Goal: Task Accomplishment & Management: Manage account settings

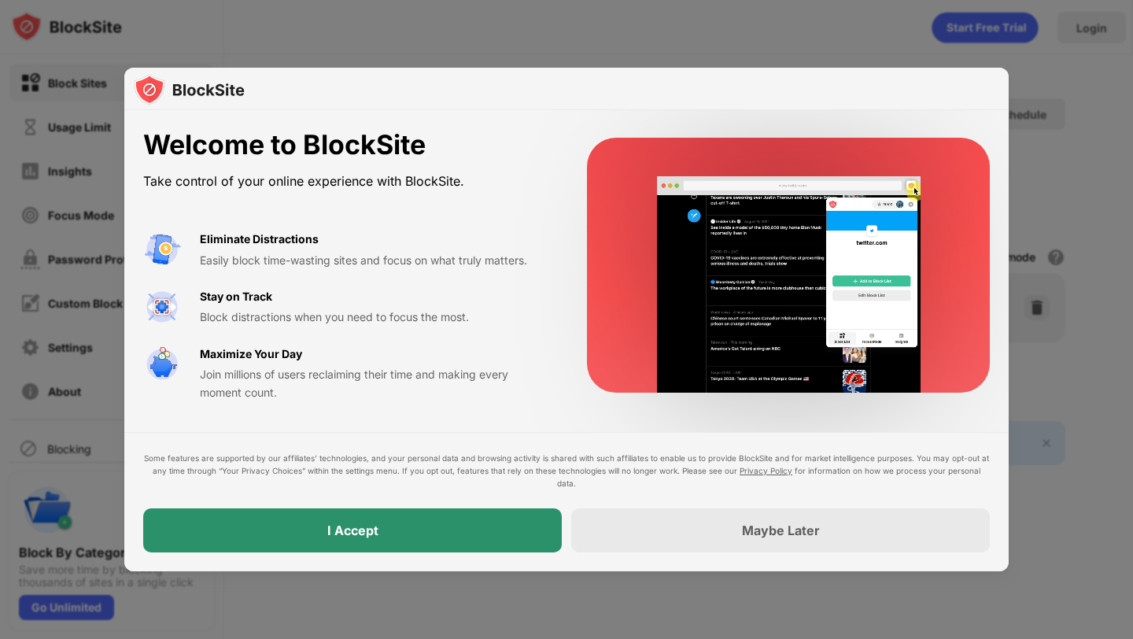
click at [398, 534] on div "I Accept" at bounding box center [352, 530] width 419 height 44
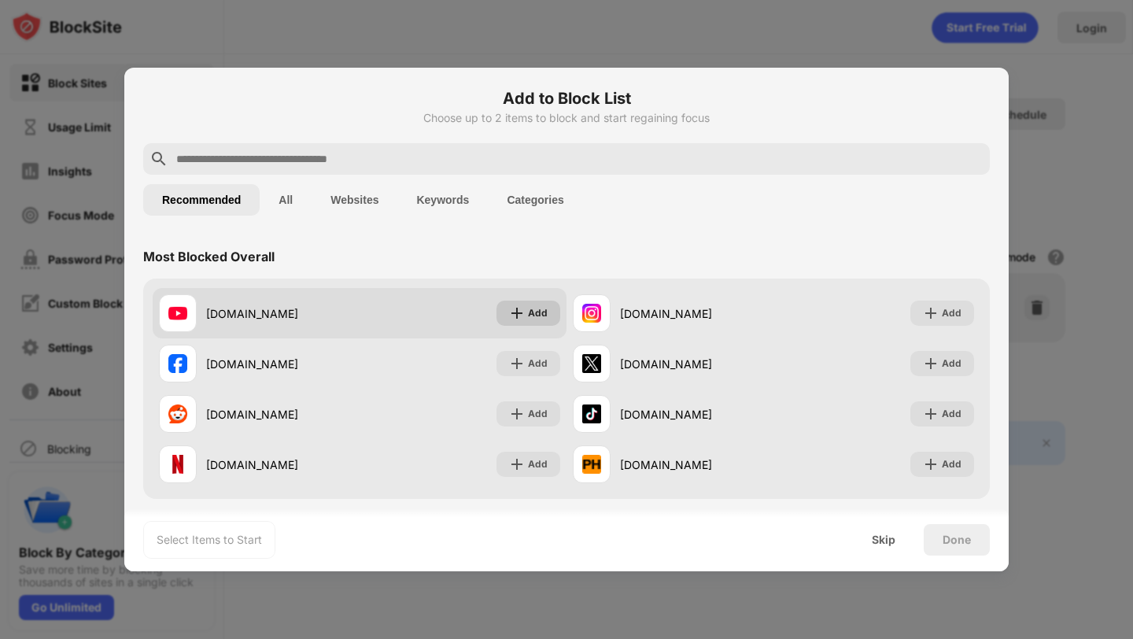
click at [528, 312] on div "Add" at bounding box center [538, 313] width 20 height 16
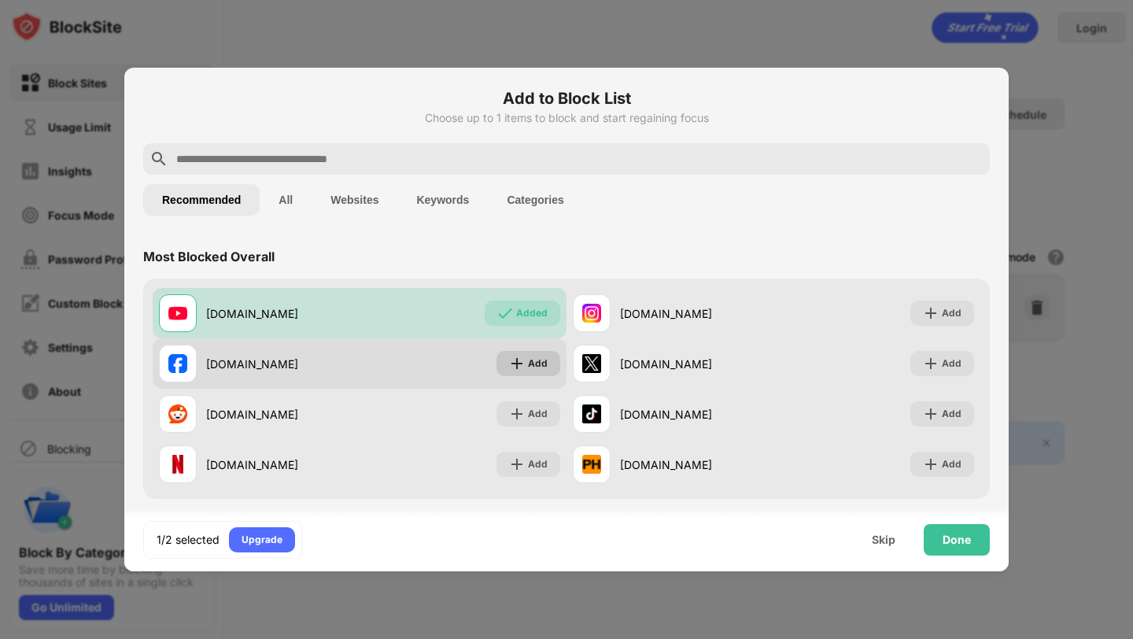
click at [528, 363] on div "Add" at bounding box center [538, 364] width 20 height 16
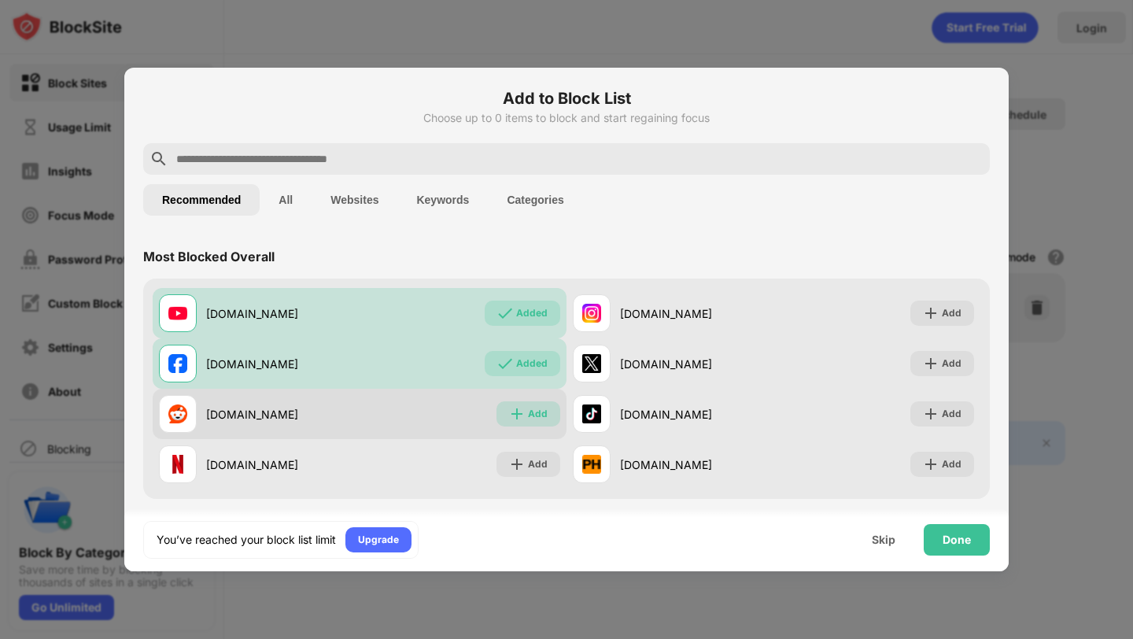
click at [528, 412] on div "Add" at bounding box center [538, 414] width 20 height 16
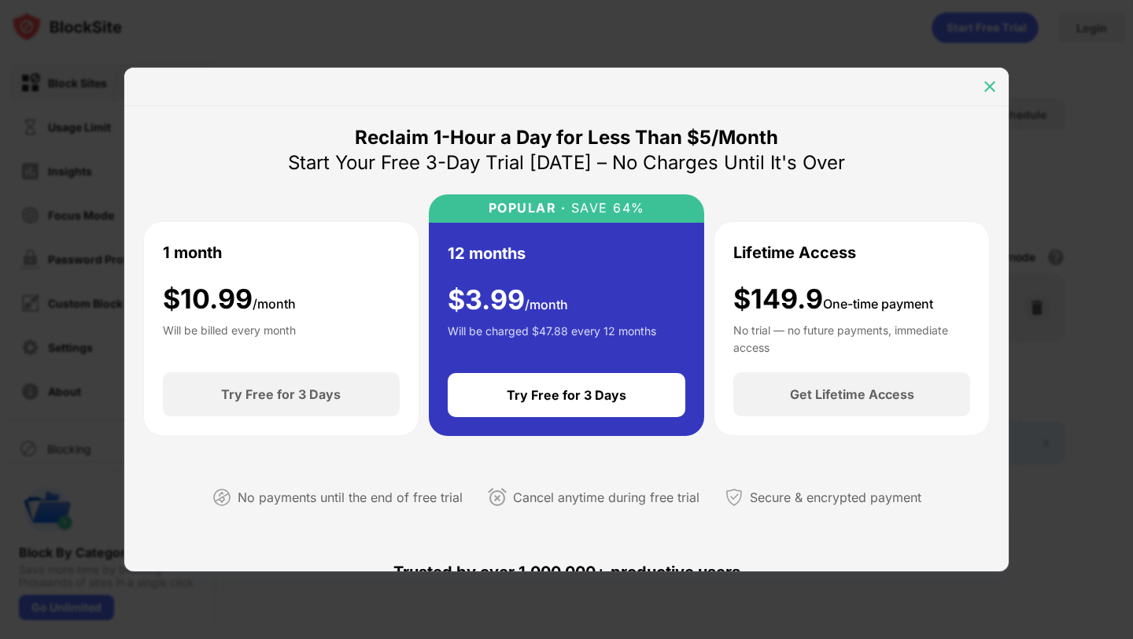
click at [986, 83] on img at bounding box center [990, 87] width 16 height 16
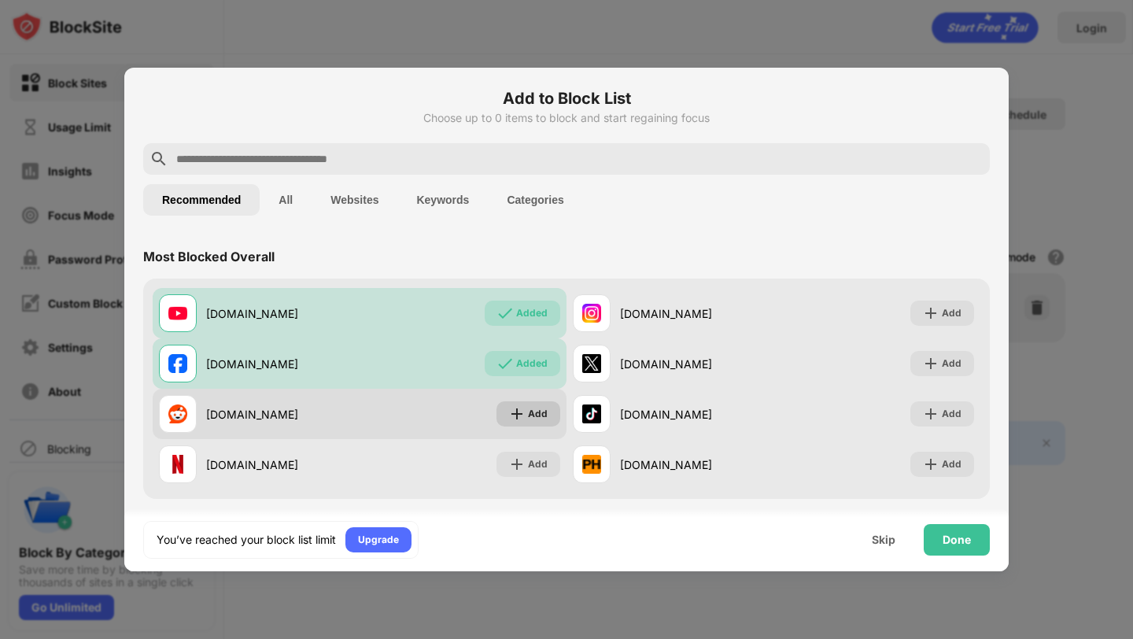
click at [518, 415] on img at bounding box center [517, 414] width 16 height 16
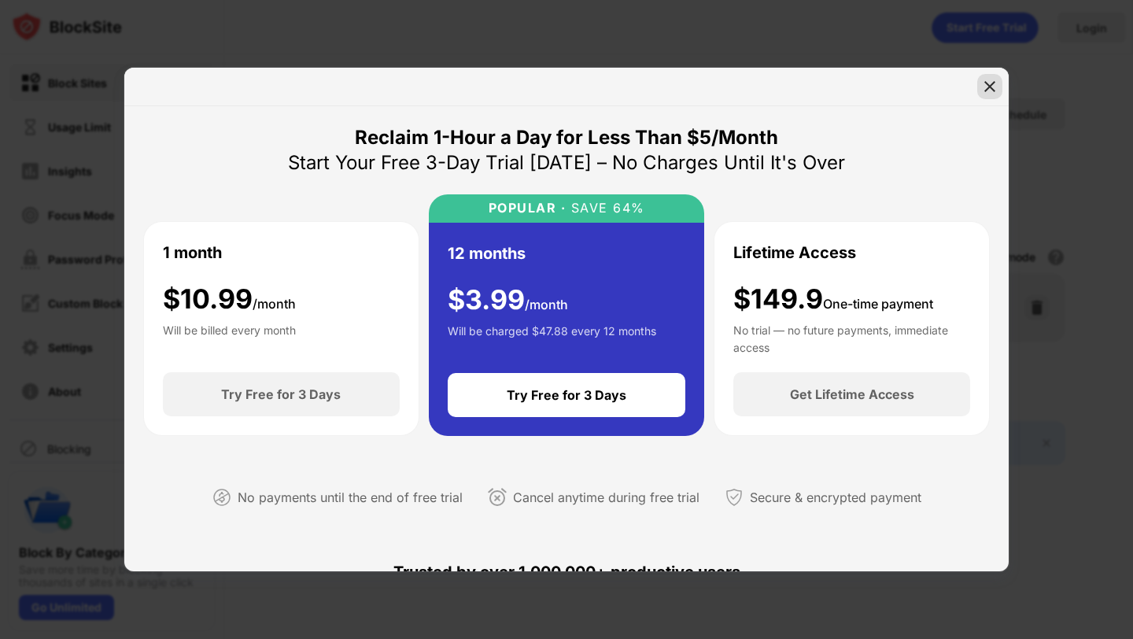
click at [991, 79] on img at bounding box center [990, 87] width 16 height 16
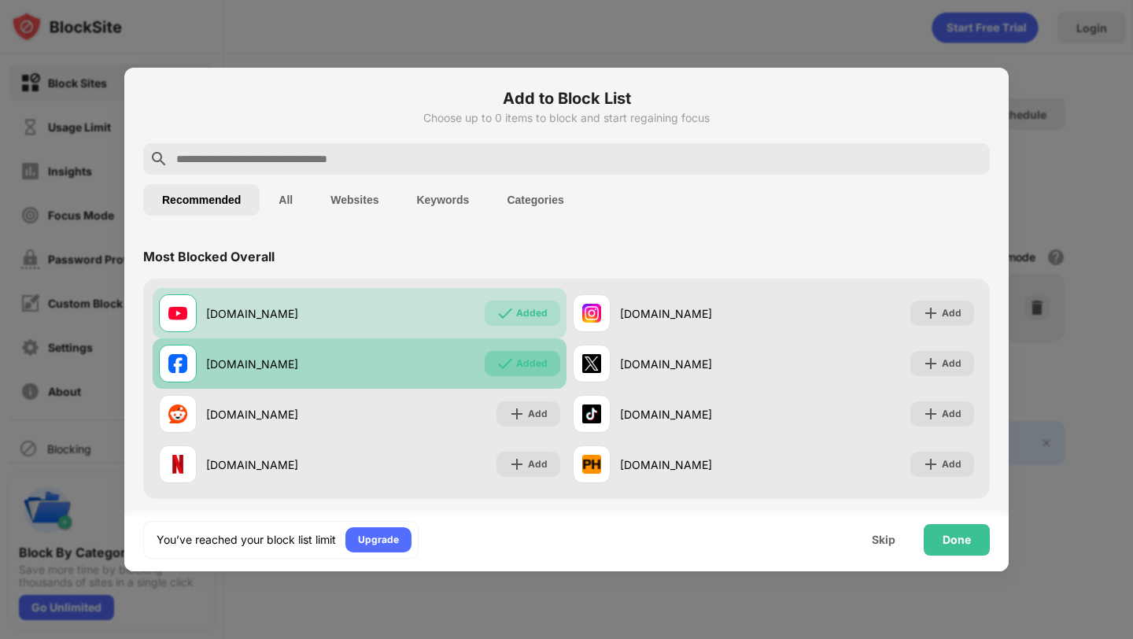
click at [521, 366] on div "Added" at bounding box center [531, 364] width 31 height 16
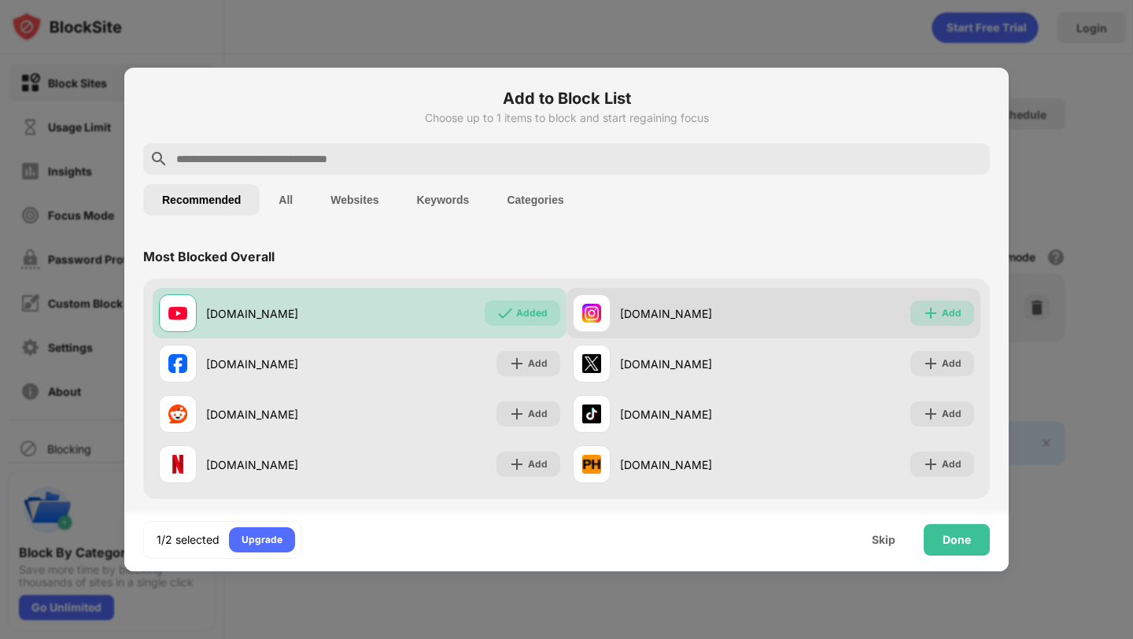
click at [929, 311] on div "Add" at bounding box center [942, 313] width 64 height 25
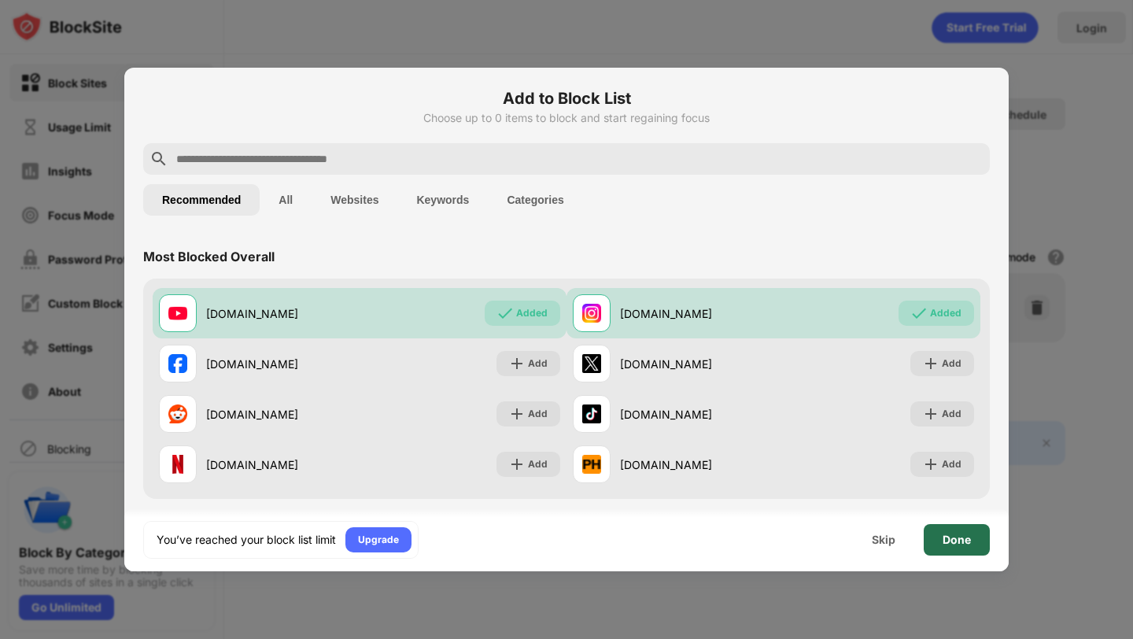
click at [958, 548] on div "Done" at bounding box center [957, 539] width 66 height 31
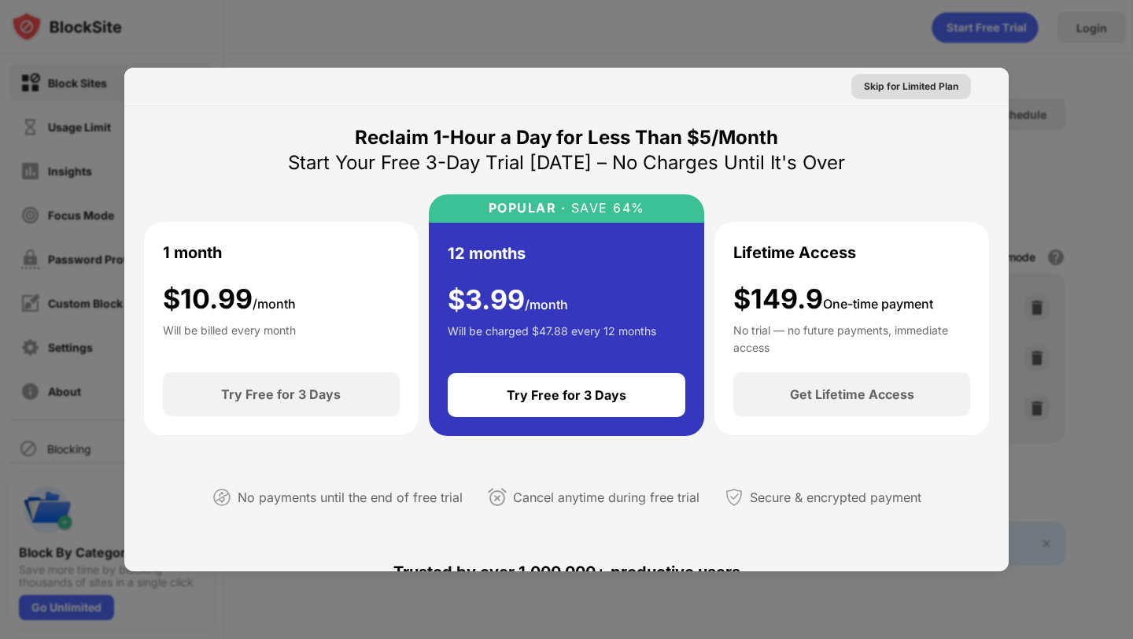
click at [890, 89] on div "Skip for Limited Plan" at bounding box center [911, 87] width 94 height 16
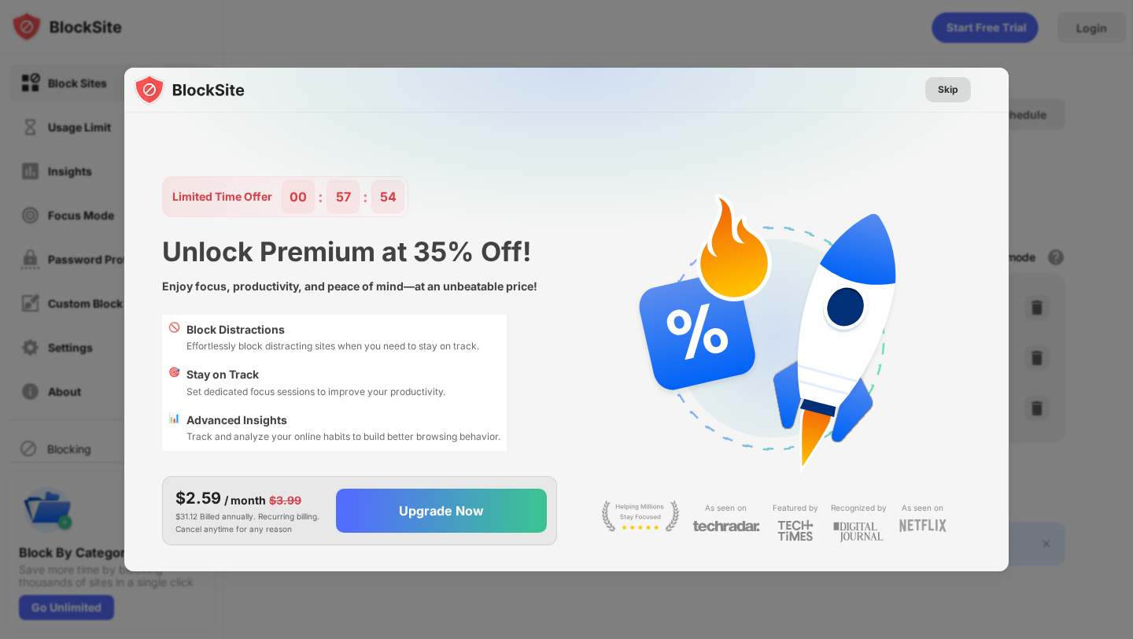
click at [942, 85] on div "Skip" at bounding box center [948, 90] width 20 height 16
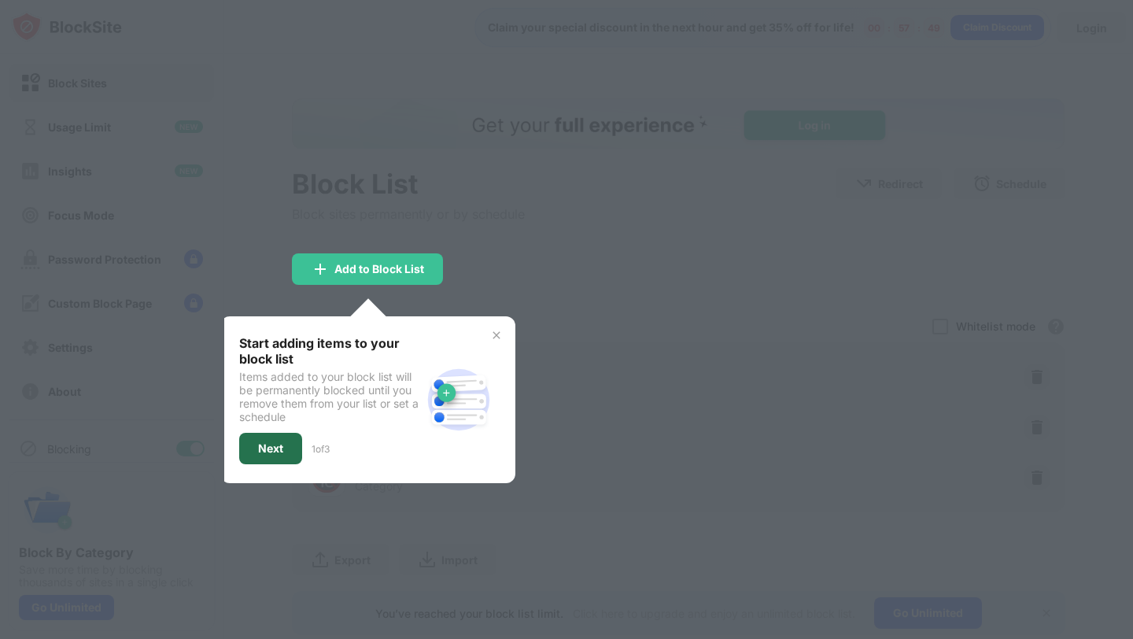
click at [286, 449] on div "Next" at bounding box center [270, 448] width 63 height 31
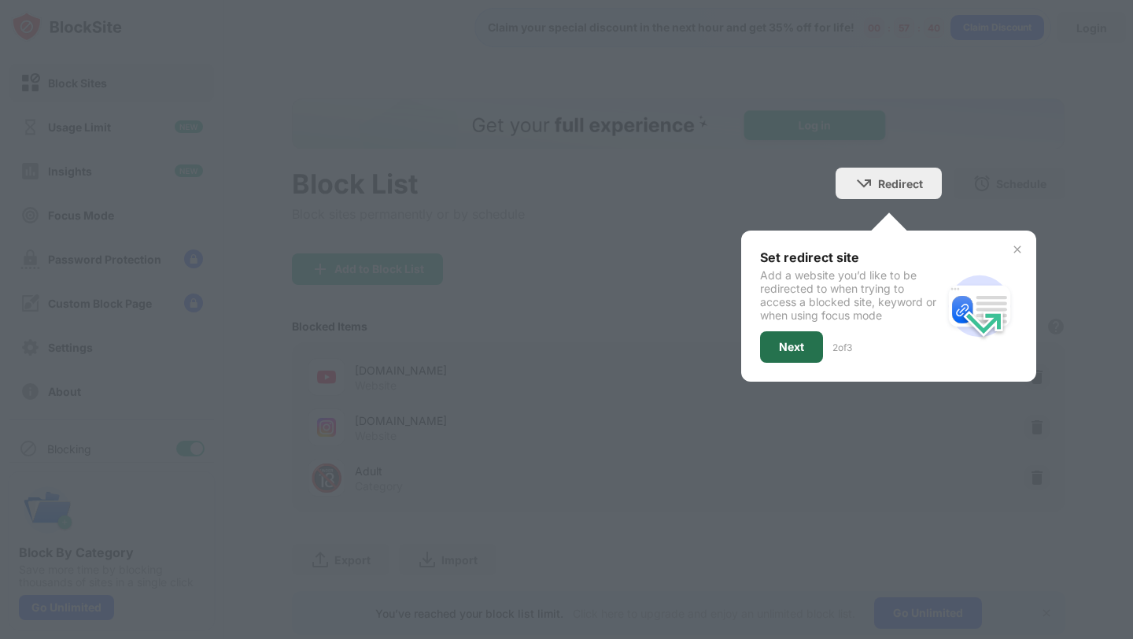
click at [785, 346] on div "Next" at bounding box center [791, 347] width 25 height 13
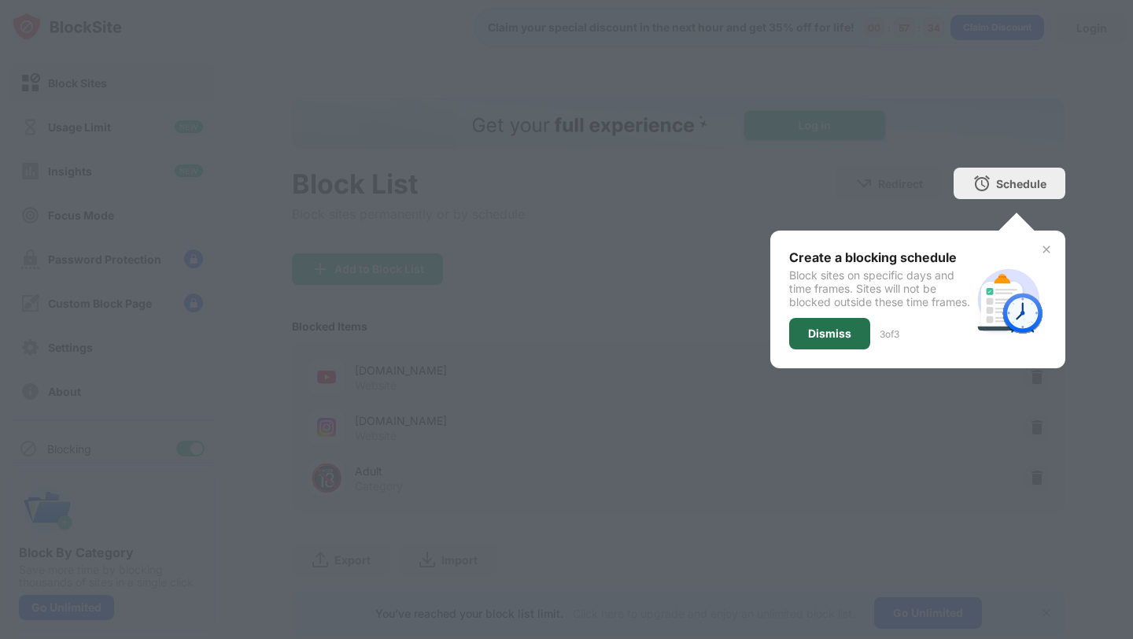
click at [830, 340] on div "Dismiss" at bounding box center [829, 333] width 43 height 13
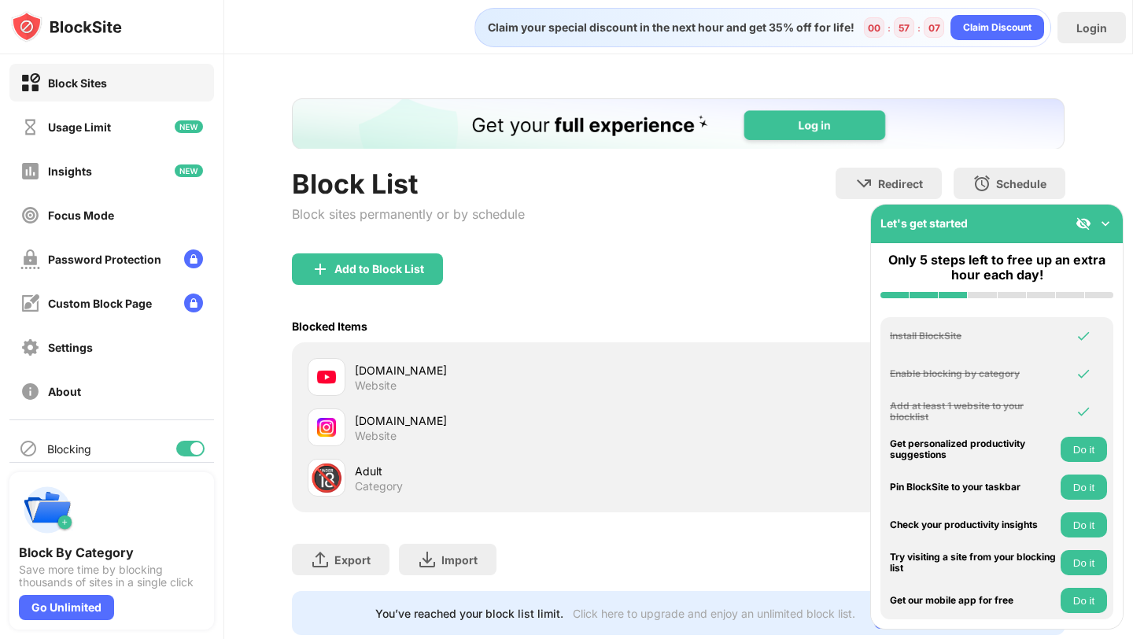
click at [1086, 222] on img at bounding box center [1084, 224] width 16 height 16
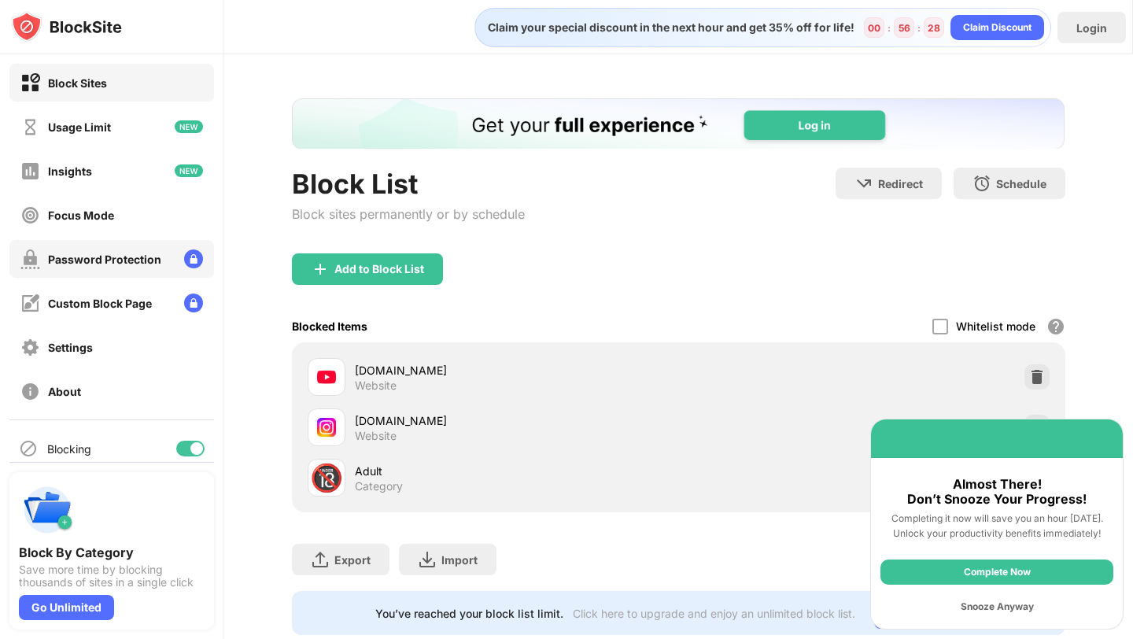
click at [117, 262] on div "Password Protection" at bounding box center [104, 259] width 113 height 13
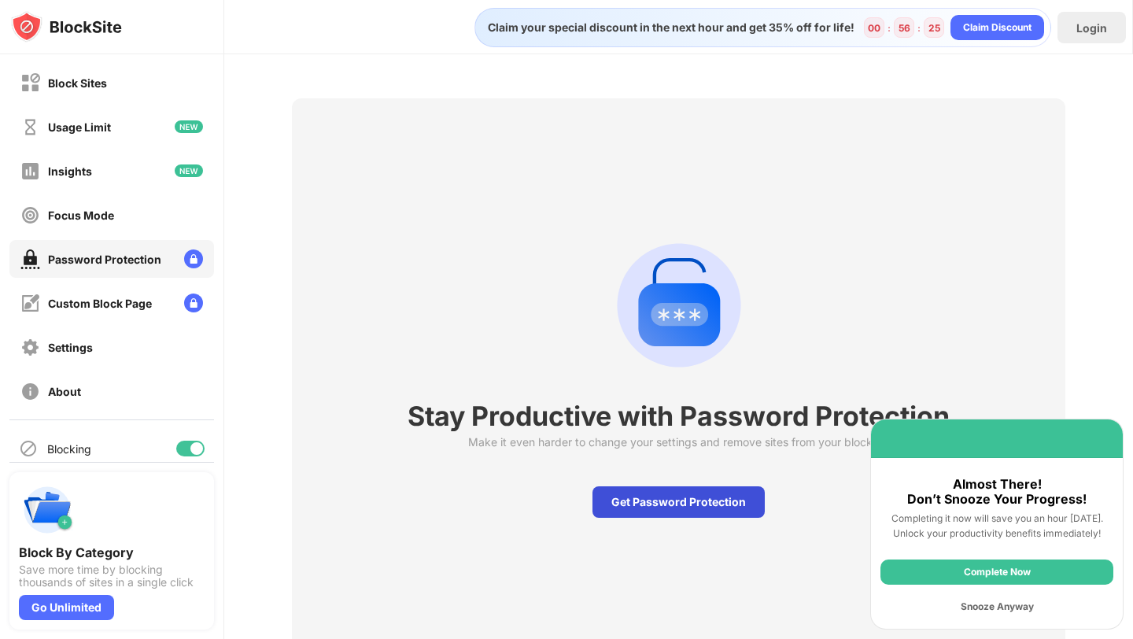
click at [644, 508] on div "Get Password Protection" at bounding box center [679, 501] width 172 height 31
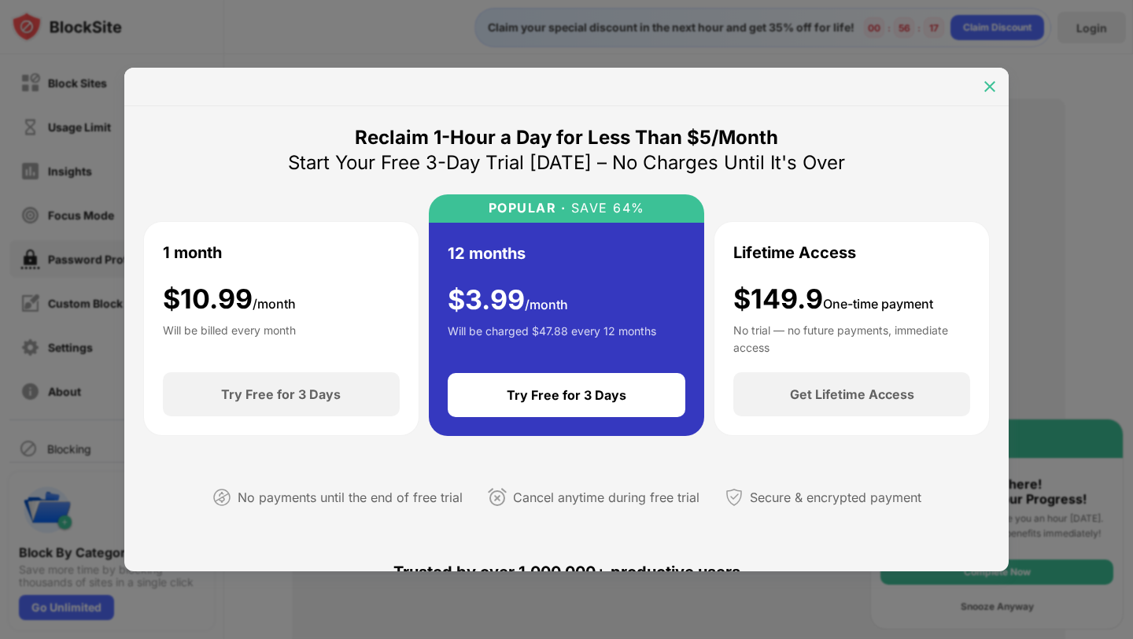
click at [987, 89] on img at bounding box center [990, 87] width 16 height 16
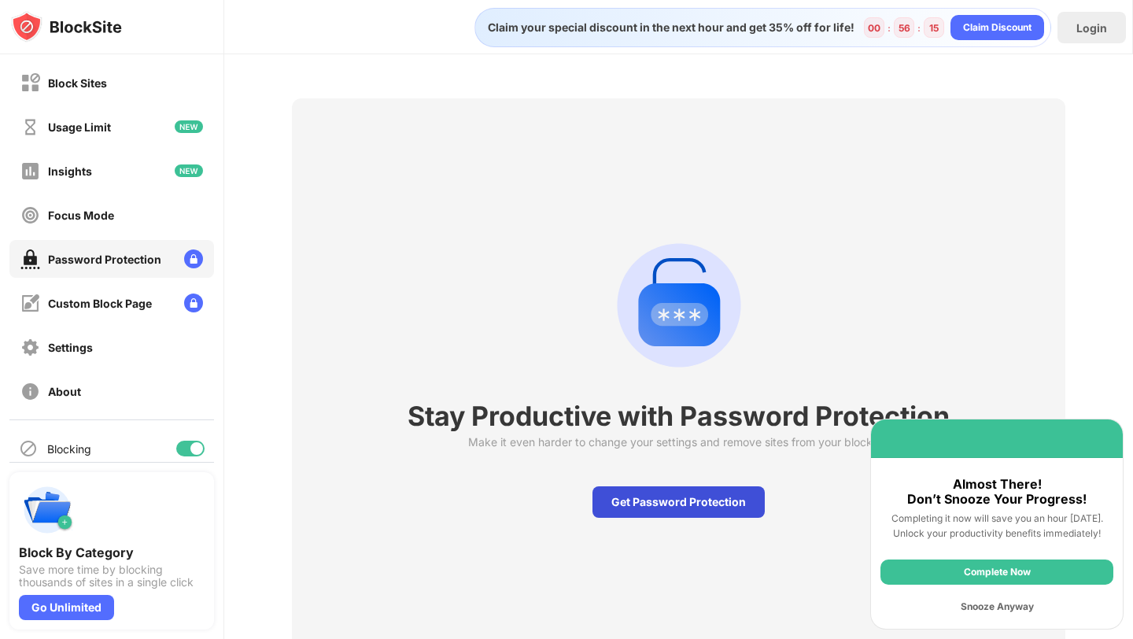
click at [673, 508] on div "Get Password Protection" at bounding box center [679, 501] width 172 height 31
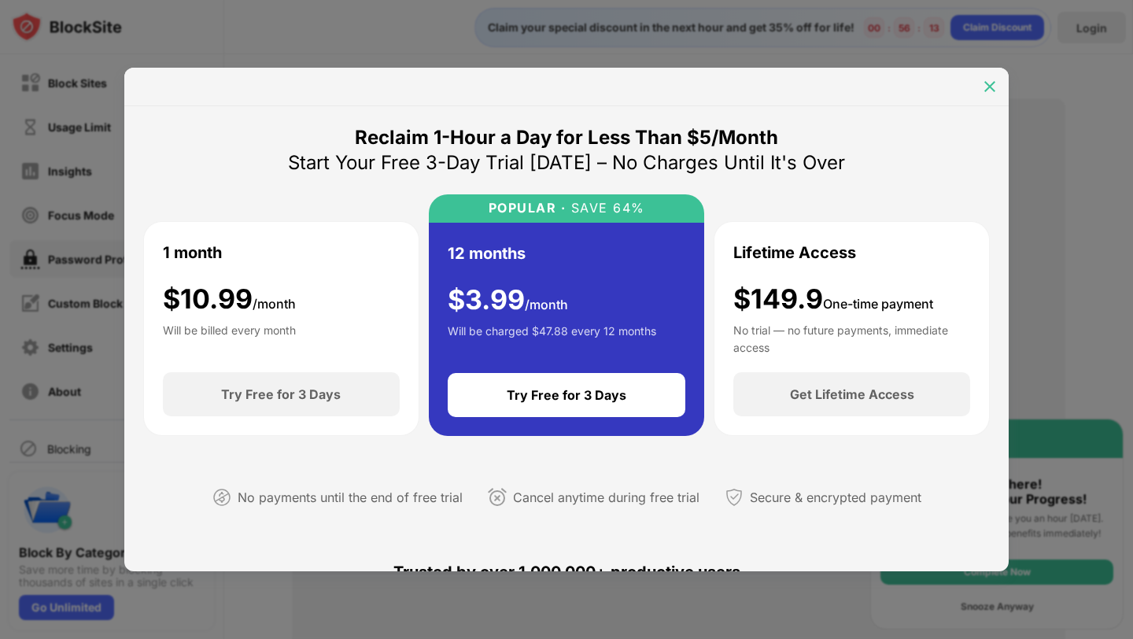
click at [980, 83] on div at bounding box center [989, 86] width 25 height 25
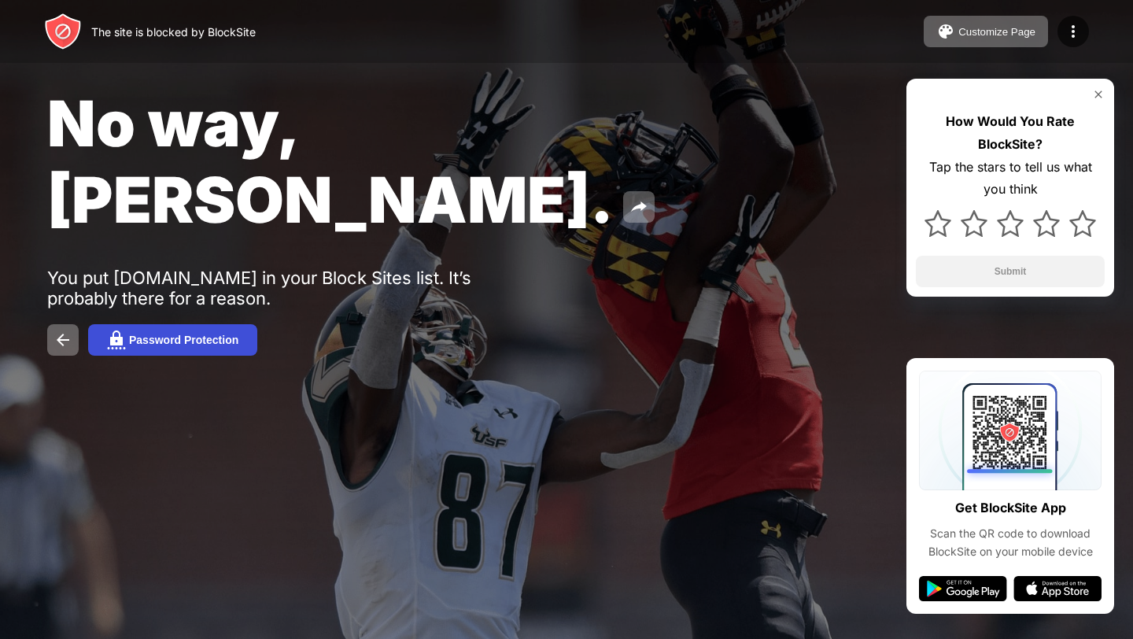
click at [172, 334] on div "Password Protection" at bounding box center [183, 340] width 109 height 13
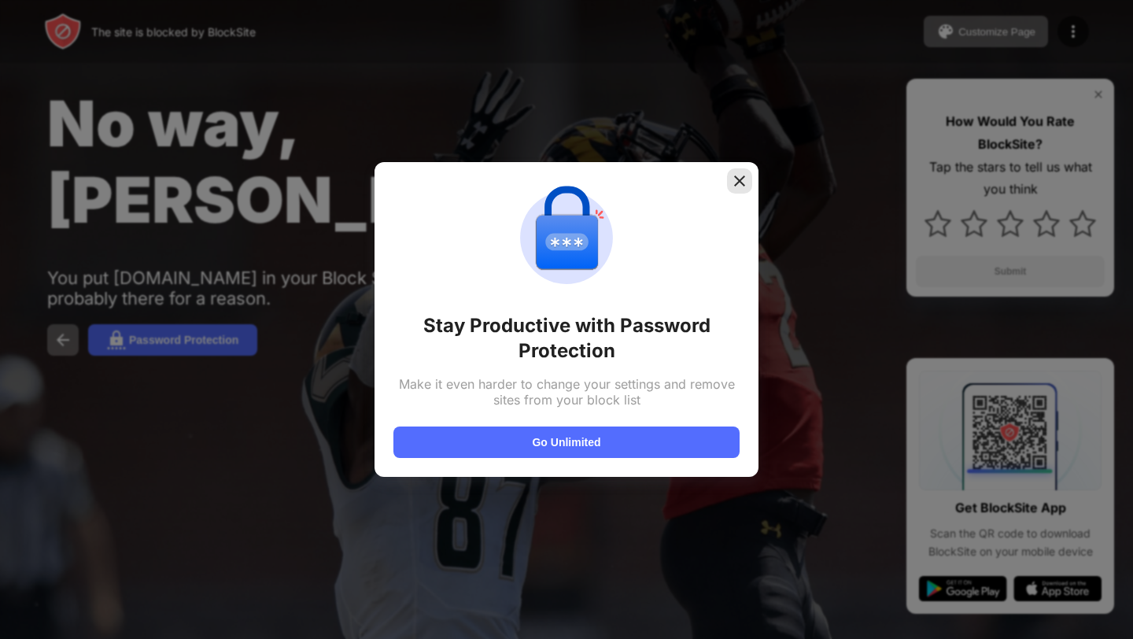
click at [741, 186] on img at bounding box center [740, 181] width 16 height 16
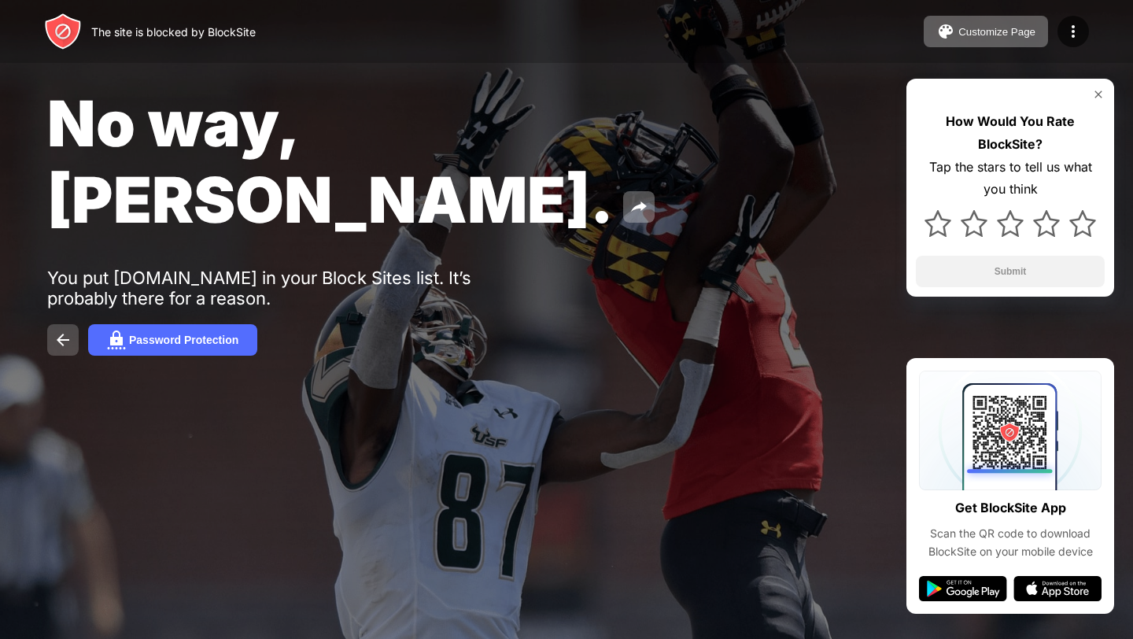
click at [63, 330] on img at bounding box center [63, 339] width 19 height 19
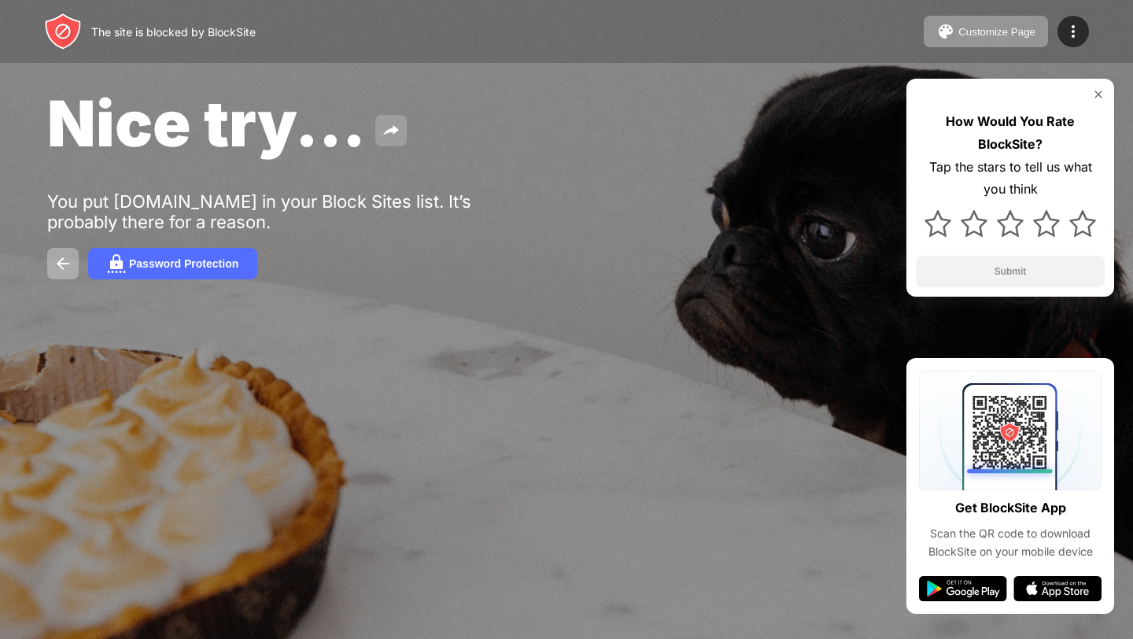
click at [393, 128] on img at bounding box center [391, 130] width 19 height 19
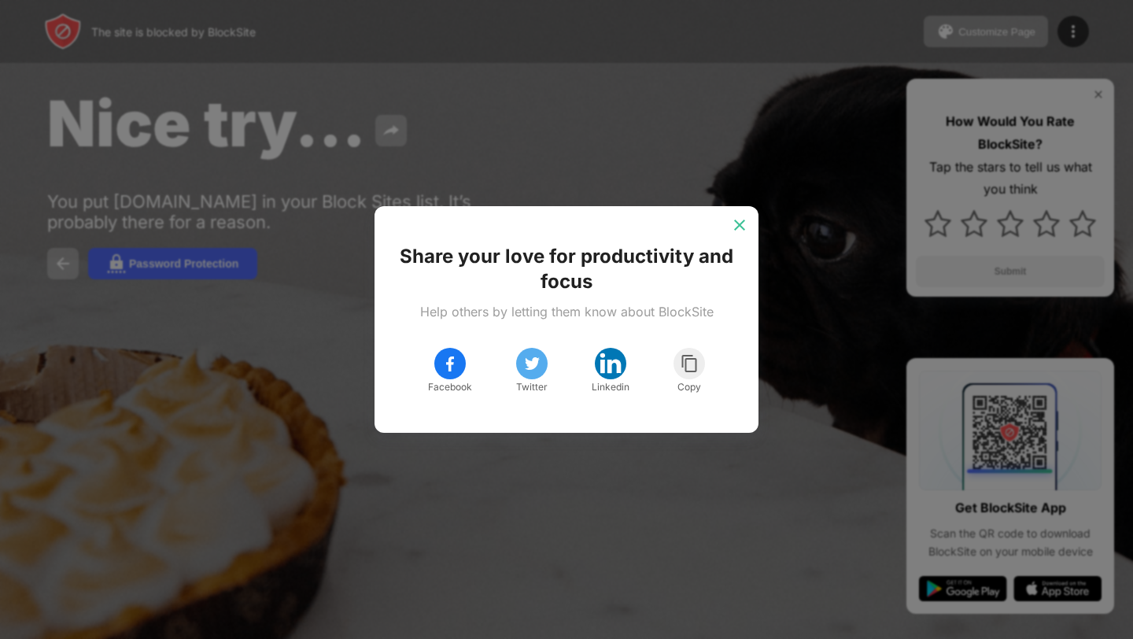
click at [743, 223] on img at bounding box center [740, 225] width 16 height 16
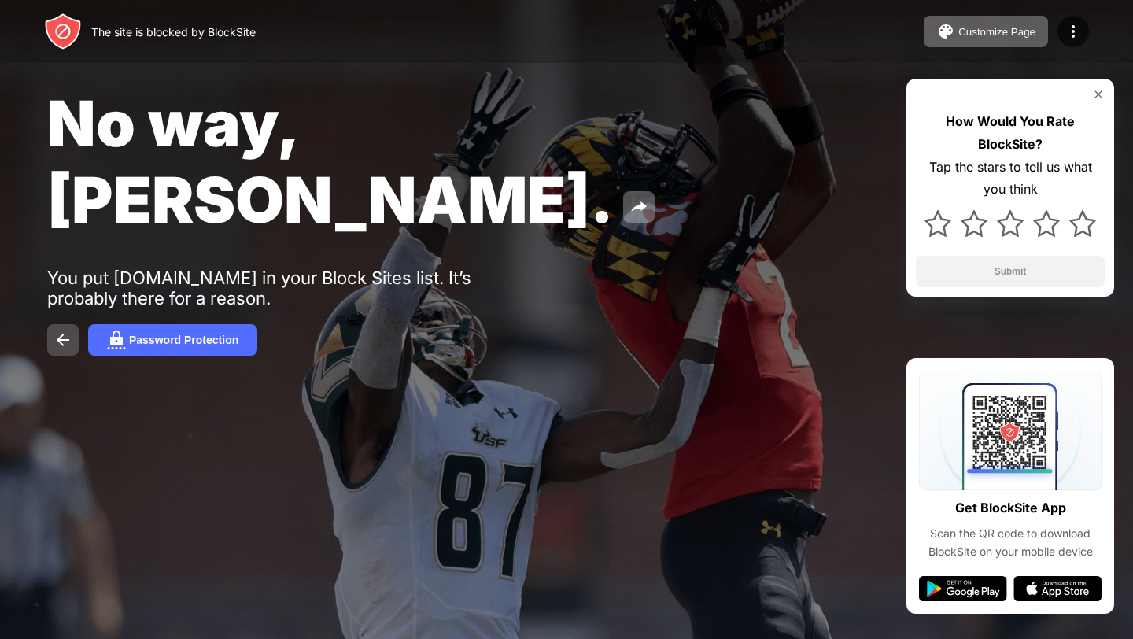
click at [63, 330] on img at bounding box center [63, 339] width 19 height 19
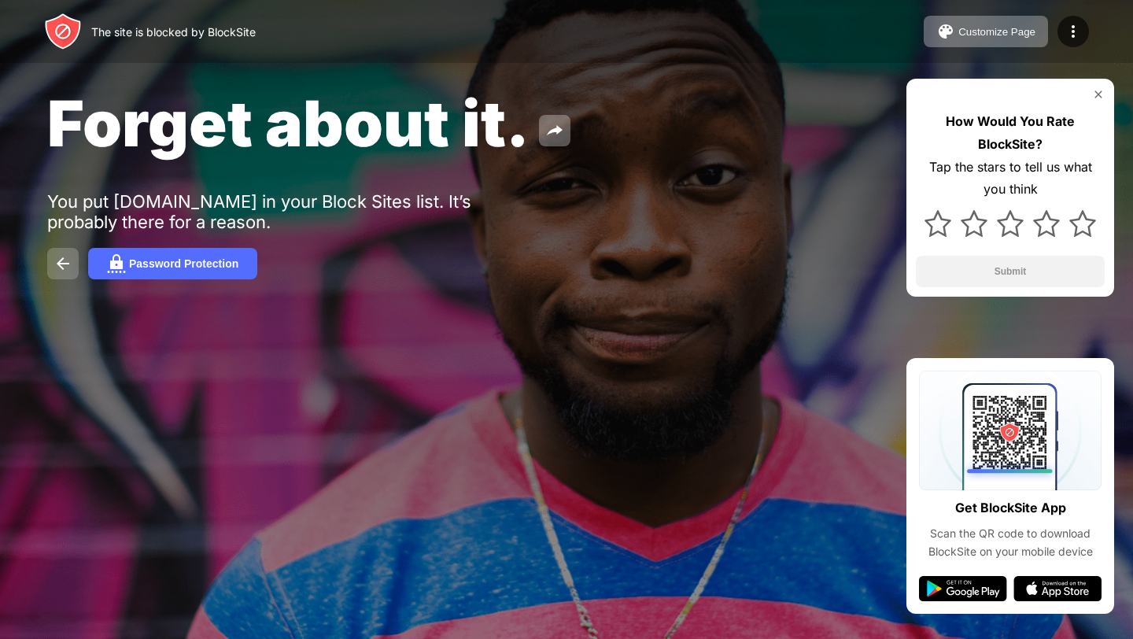
click at [61, 260] on img at bounding box center [63, 263] width 19 height 19
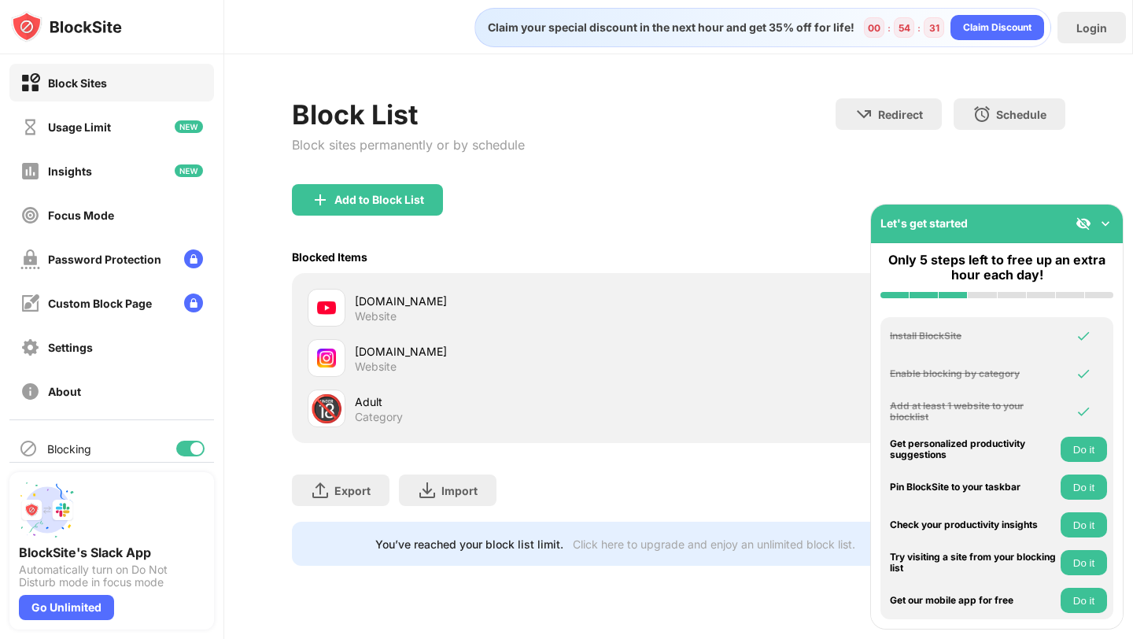
click at [1104, 223] on img at bounding box center [1106, 224] width 16 height 16
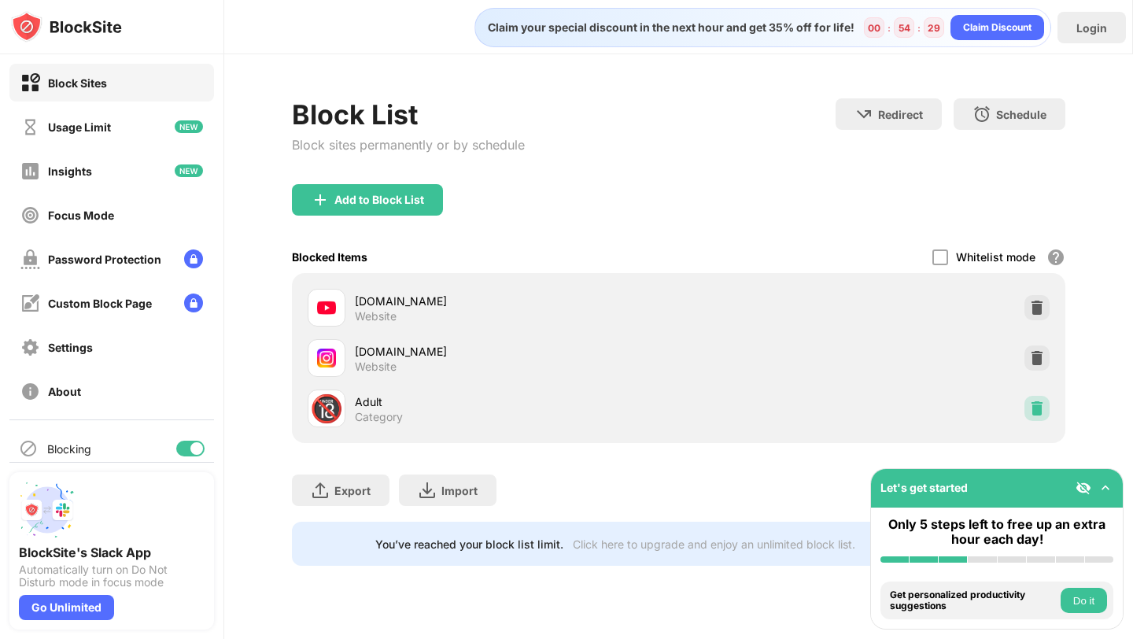
click at [1033, 414] on img at bounding box center [1037, 409] width 16 height 16
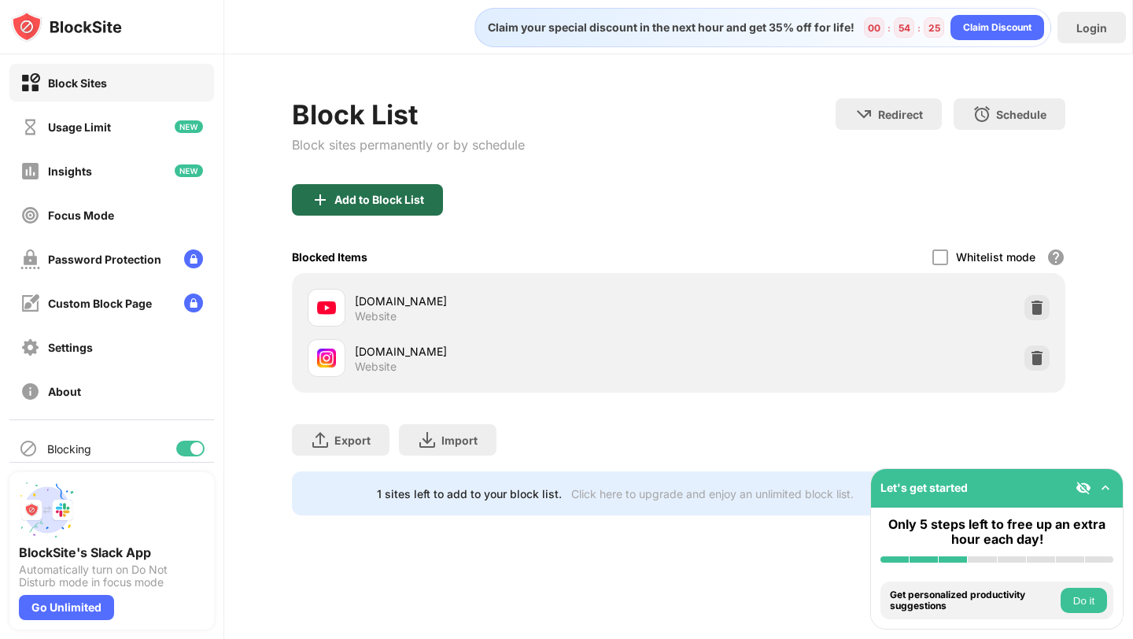
click at [397, 200] on div "Add to Block List" at bounding box center [379, 200] width 90 height 13
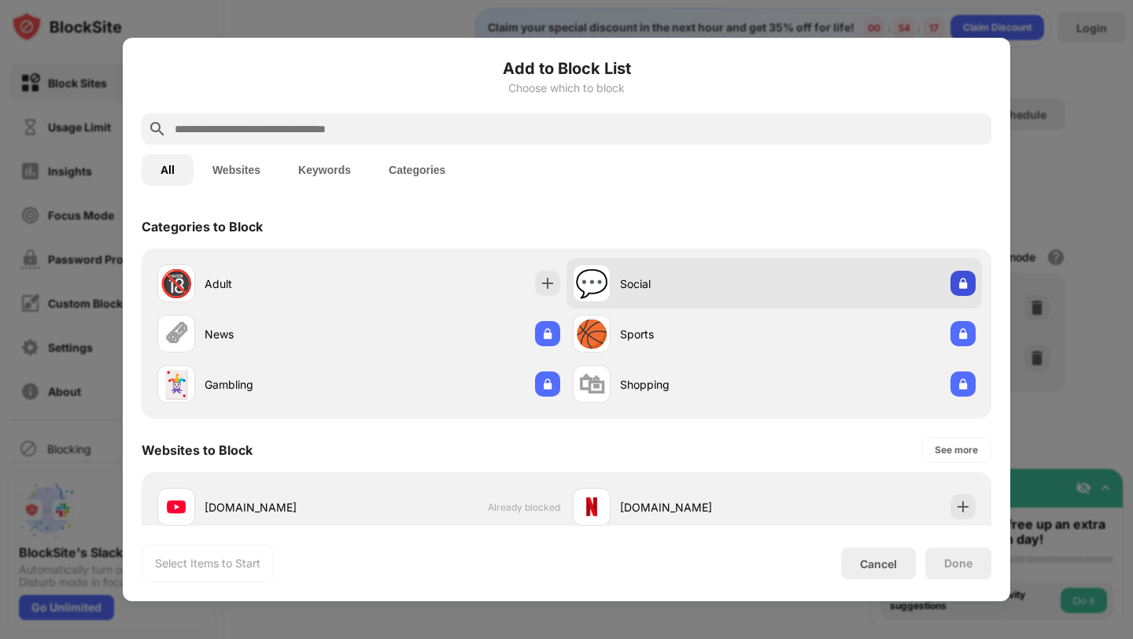
click at [955, 288] on img at bounding box center [963, 283] width 16 height 16
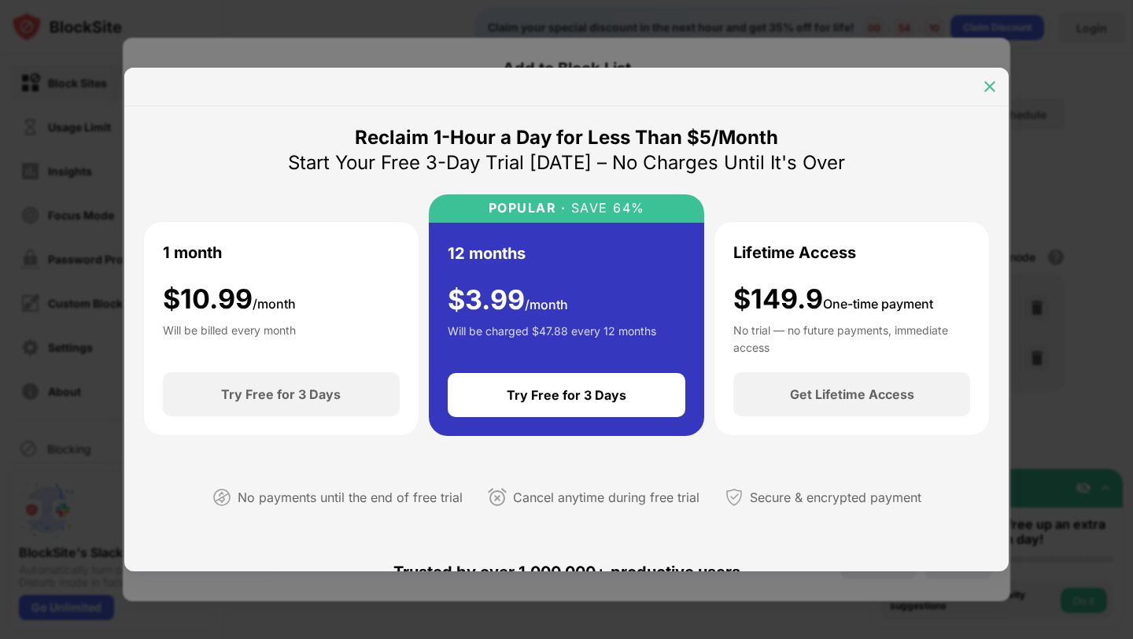
click at [986, 85] on img at bounding box center [990, 87] width 16 height 16
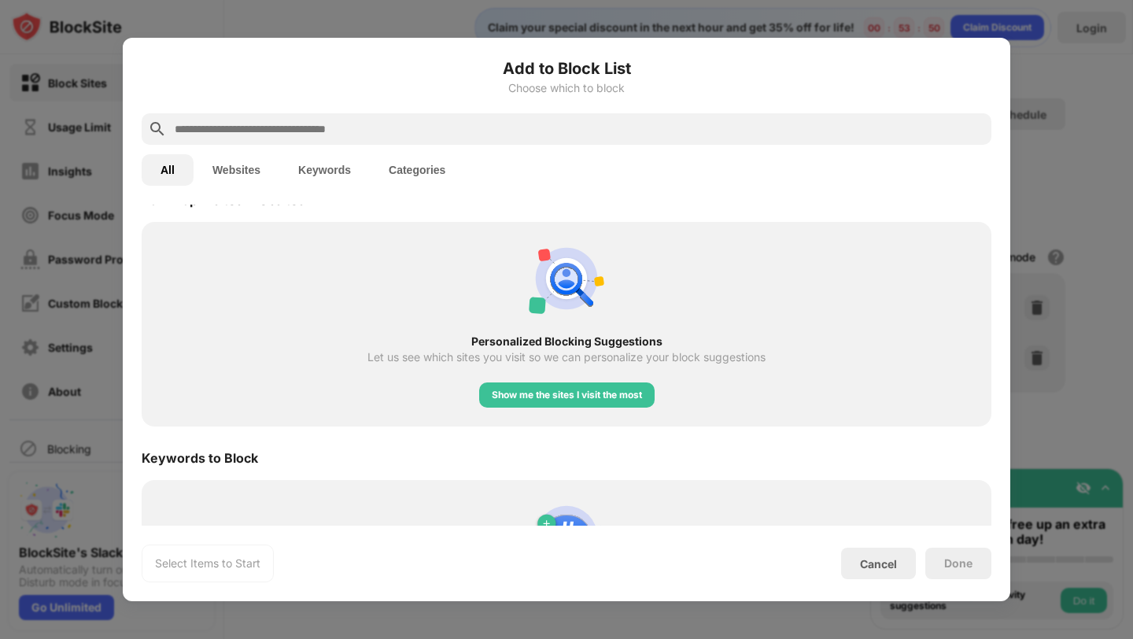
scroll to position [584, 0]
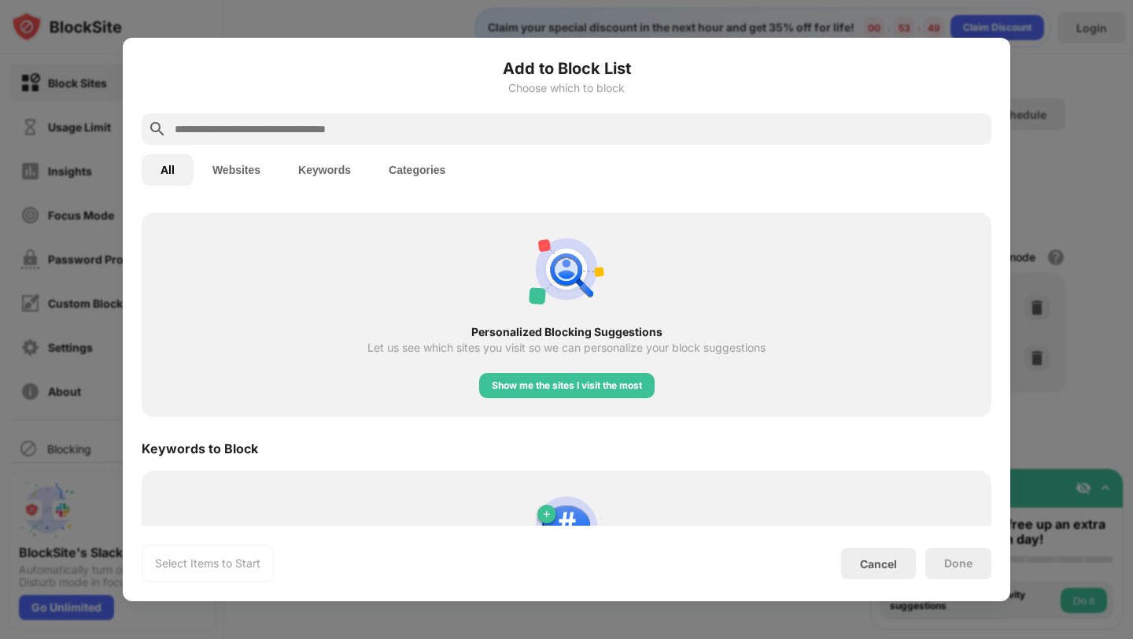
click at [706, 131] on input "text" at bounding box center [579, 129] width 812 height 19
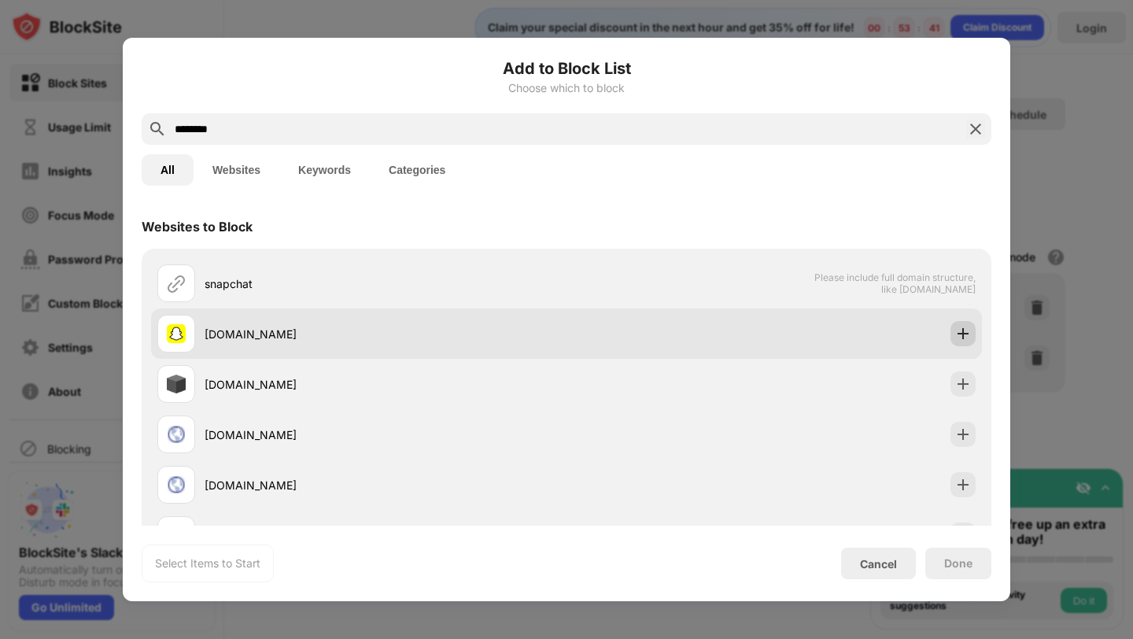
type input "********"
click at [957, 331] on img at bounding box center [963, 334] width 16 height 16
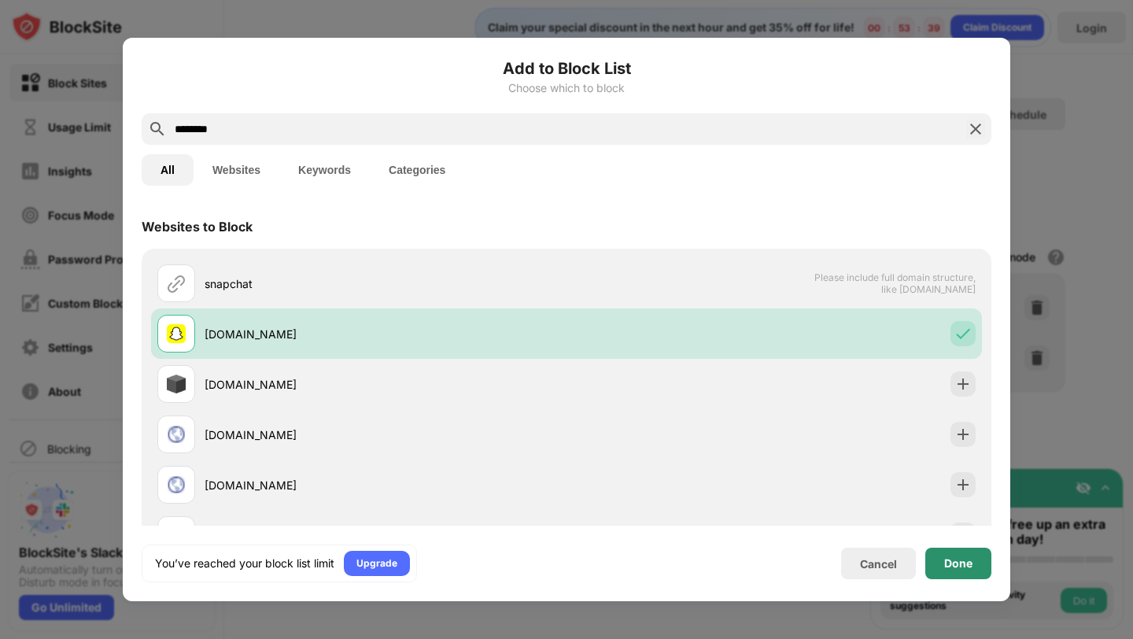
click at [961, 567] on div "Done" at bounding box center [958, 563] width 28 height 13
